Goal: Go to known website: Access a specific website the user already knows

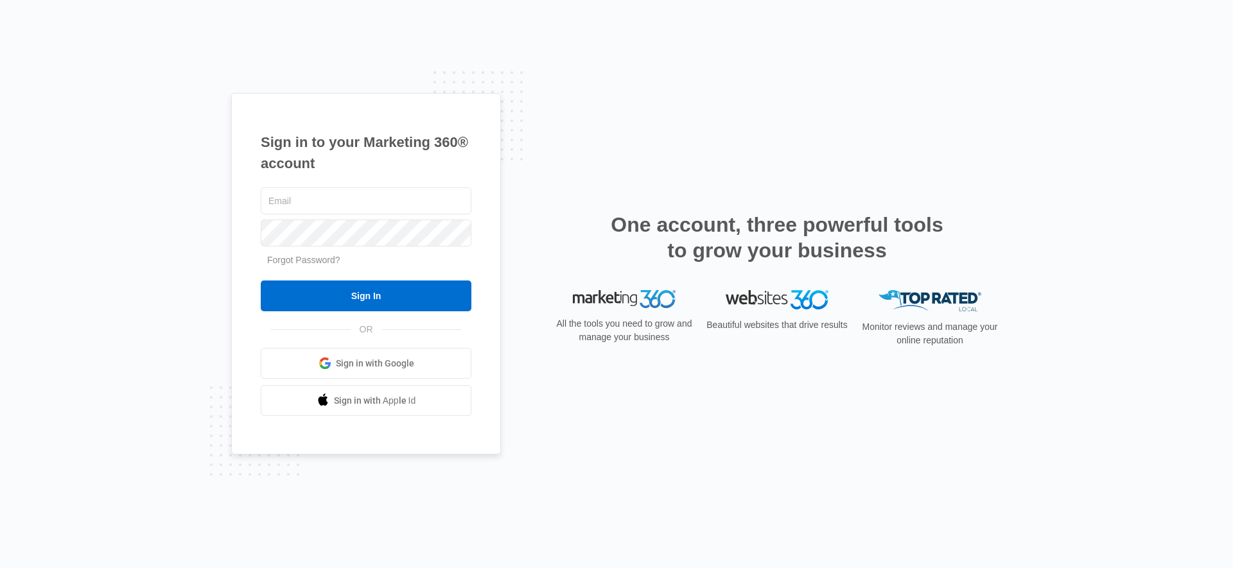
click at [347, 217] on div at bounding box center [366, 233] width 211 height 32
click at [350, 202] on input "text" at bounding box center [366, 201] width 211 height 27
type input "[EMAIL_ADDRESS][PERSON_NAME][DOMAIN_NAME]"
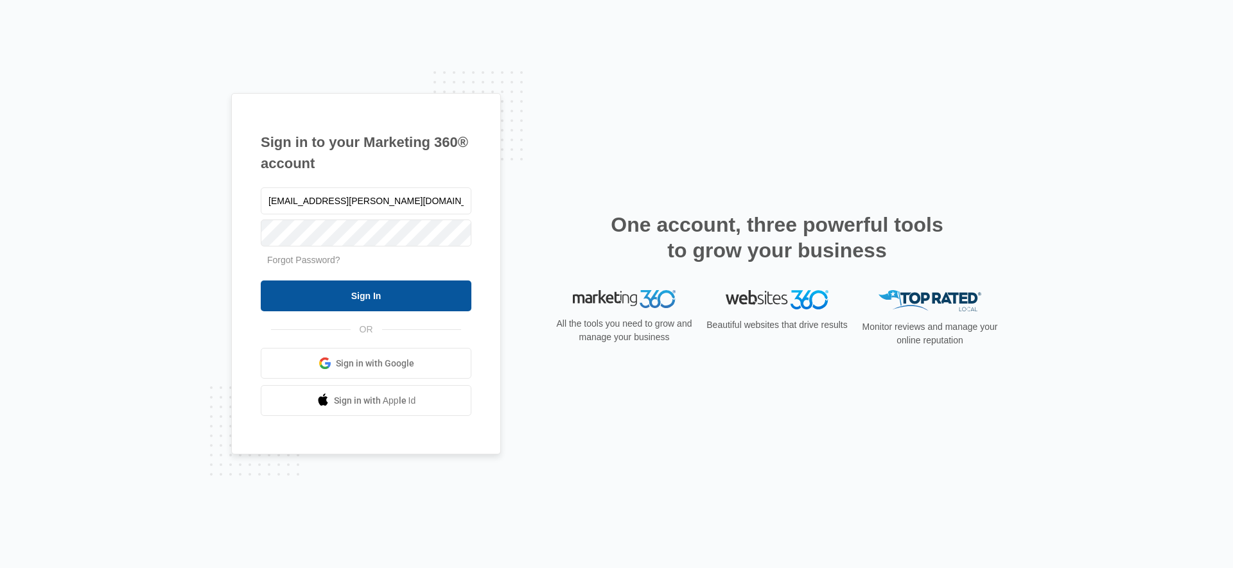
click at [329, 290] on input "Sign In" at bounding box center [366, 296] width 211 height 31
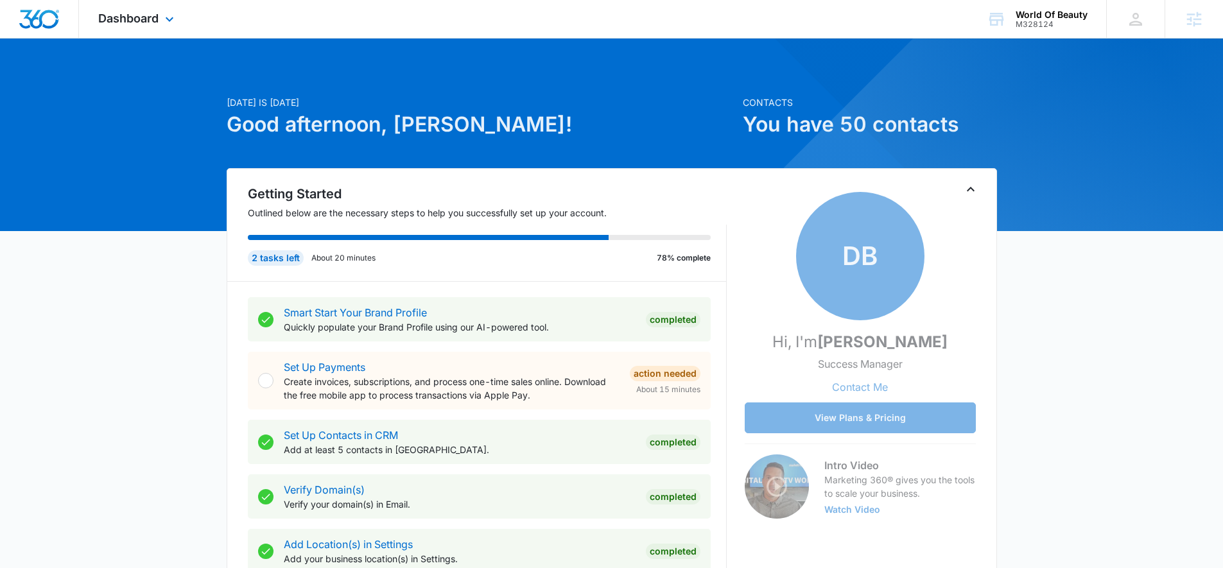
click at [159, 25] on div "Dashboard Apps Reputation Websites Forms CRM Email Social Shop Content Ads Inte…" at bounding box center [138, 19] width 118 height 38
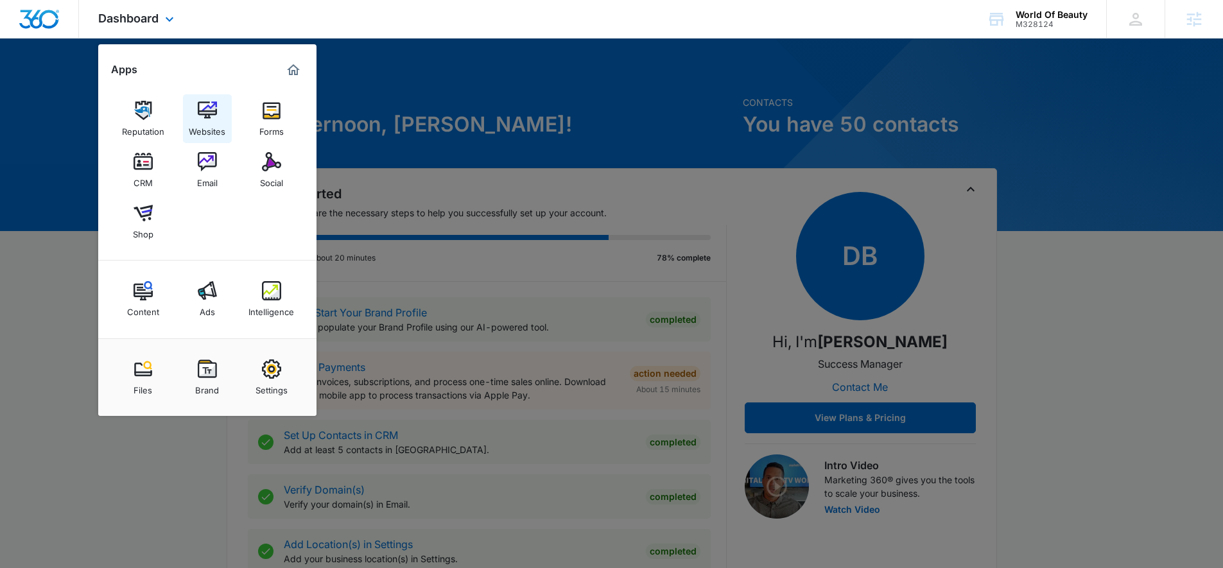
click at [202, 127] on div "Websites" at bounding box center [207, 128] width 37 height 17
